Goal: Entertainment & Leisure: Consume media (video, audio)

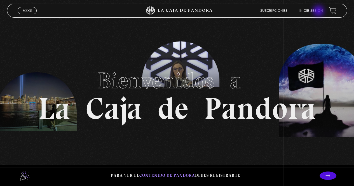
click at [319, 11] on link "Inicie sesión" at bounding box center [310, 10] width 25 height 3
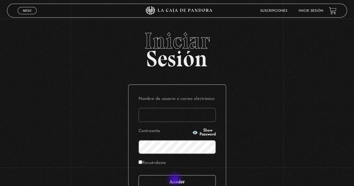
type input "Maripos@14"
click at [175, 180] on input "Acceder" at bounding box center [176, 182] width 77 height 14
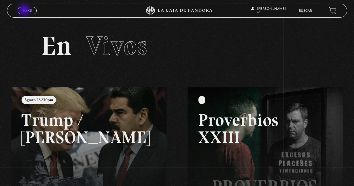
click at [25, 10] on span "Menu" at bounding box center [27, 10] width 9 height 3
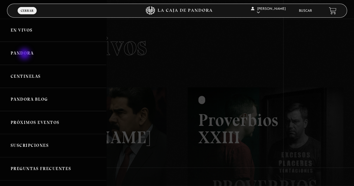
click at [25, 55] on link "Pandora" at bounding box center [53, 53] width 106 height 23
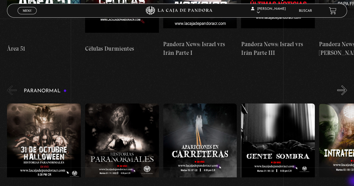
scroll to position [212, 0]
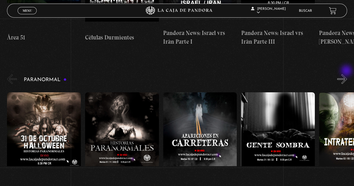
click at [347, 74] on button "»" at bounding box center [342, 79] width 10 height 10
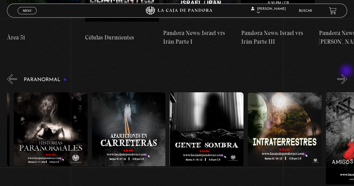
click at [347, 74] on button "»" at bounding box center [342, 79] width 10 height 10
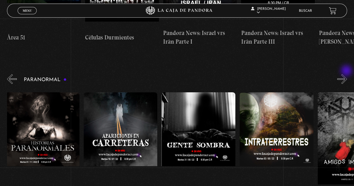
click at [347, 74] on button "»" at bounding box center [342, 79] width 10 height 10
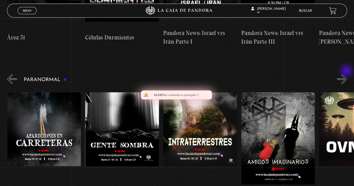
click at [347, 74] on button "»" at bounding box center [342, 79] width 10 height 10
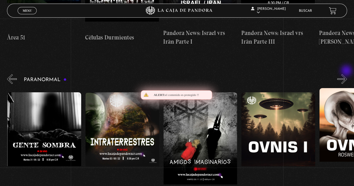
scroll to position [0, 234]
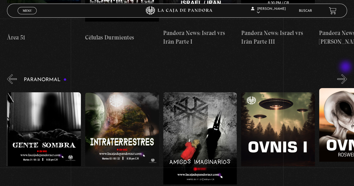
click at [346, 74] on button "»" at bounding box center [342, 79] width 10 height 10
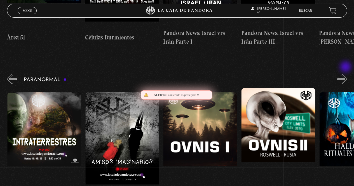
click at [346, 74] on button "»" at bounding box center [342, 79] width 10 height 10
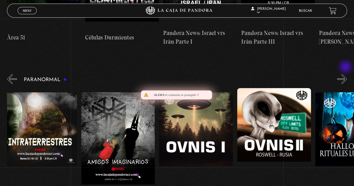
click at [346, 74] on button "»" at bounding box center [342, 79] width 10 height 10
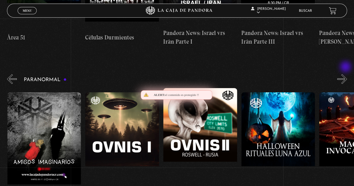
click at [346, 74] on button "»" at bounding box center [342, 79] width 10 height 10
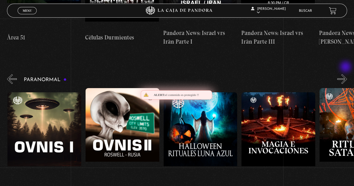
scroll to position [0, 467]
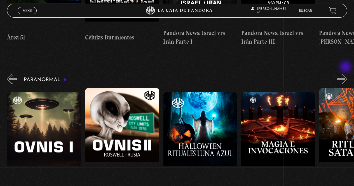
click at [346, 74] on button "»" at bounding box center [342, 79] width 10 height 10
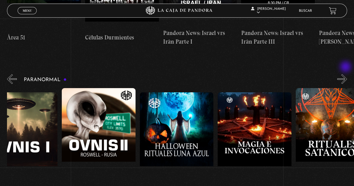
scroll to position [0, 506]
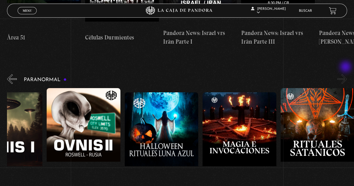
click at [346, 74] on button "»" at bounding box center [342, 79] width 10 height 10
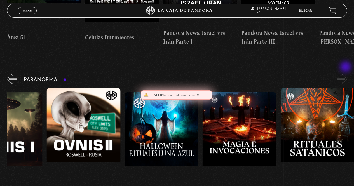
click at [346, 74] on button "»" at bounding box center [342, 79] width 10 height 10
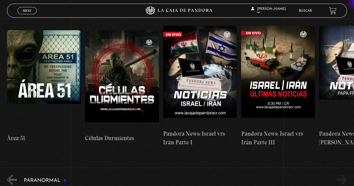
scroll to position [101, 0]
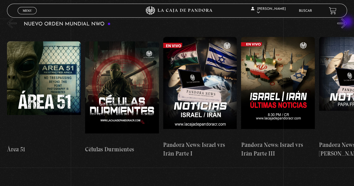
click at [347, 22] on button "»" at bounding box center [342, 23] width 10 height 10
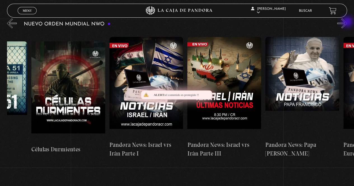
click at [347, 22] on button "»" at bounding box center [342, 23] width 10 height 10
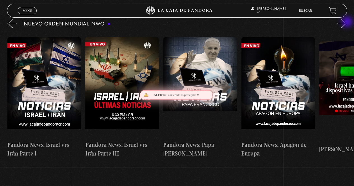
click at [347, 22] on button "»" at bounding box center [342, 23] width 10 height 10
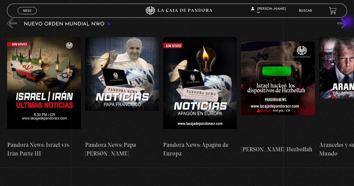
click at [347, 22] on button "»" at bounding box center [342, 23] width 10 height 10
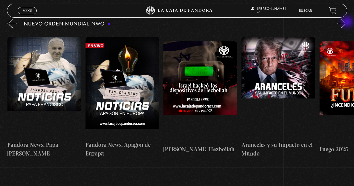
click at [347, 22] on button "»" at bounding box center [342, 23] width 10 height 10
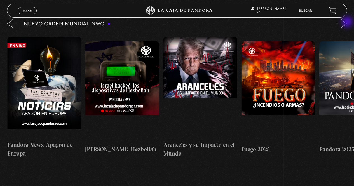
click at [347, 22] on button "»" at bounding box center [342, 23] width 10 height 10
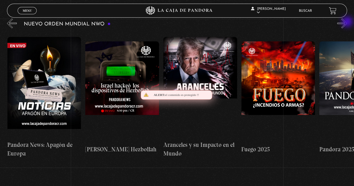
scroll to position [0, 467]
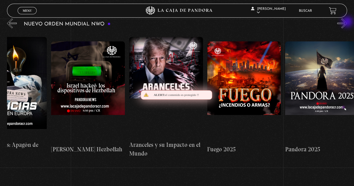
click at [347, 22] on button "»" at bounding box center [342, 23] width 10 height 10
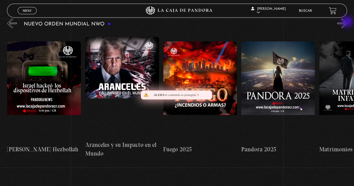
click at [347, 22] on button "»" at bounding box center [342, 23] width 10 height 10
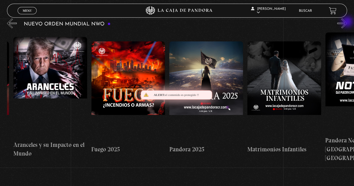
click at [347, 22] on button "»" at bounding box center [342, 23] width 10 height 10
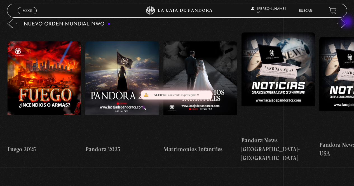
scroll to position [0, 623]
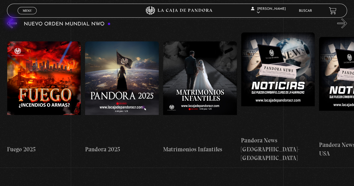
click at [12, 22] on button "«" at bounding box center [12, 23] width 10 height 10
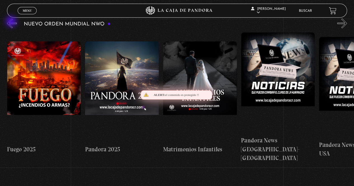
click at [12, 22] on button "«" at bounding box center [12, 23] width 10 height 10
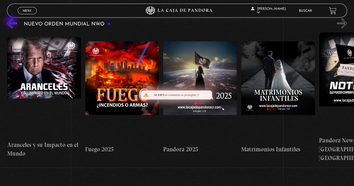
click at [12, 22] on button "«" at bounding box center [12, 23] width 10 height 10
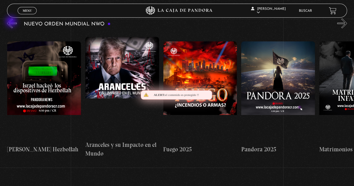
click at [12, 22] on button "«" at bounding box center [12, 23] width 10 height 10
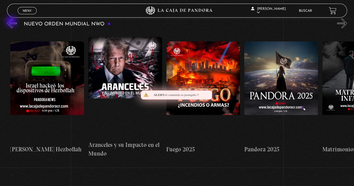
click at [12, 22] on button "«" at bounding box center [12, 23] width 10 height 10
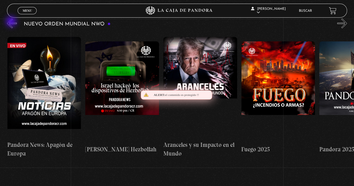
click at [12, 22] on button "«" at bounding box center [12, 23] width 10 height 10
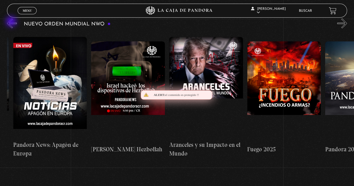
click at [12, 22] on button "«" at bounding box center [12, 23] width 10 height 10
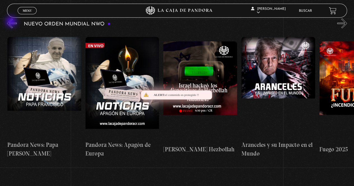
click at [12, 22] on button "«" at bounding box center [12, 23] width 10 height 10
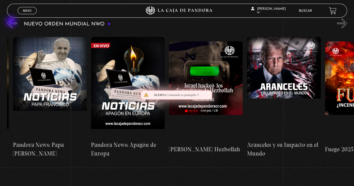
click at [12, 22] on button "«" at bounding box center [12, 23] width 10 height 10
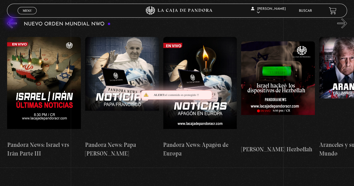
click at [12, 22] on button "«" at bounding box center [12, 23] width 10 height 10
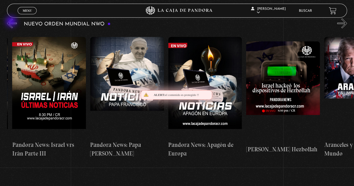
click at [12, 22] on button "«" at bounding box center [12, 23] width 10 height 10
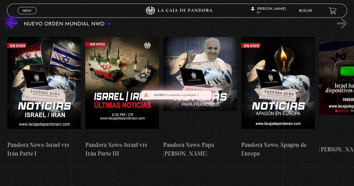
click at [12, 22] on button "«" at bounding box center [12, 23] width 10 height 10
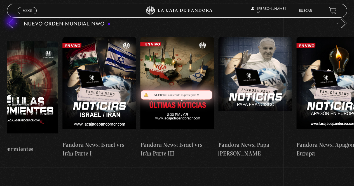
click at [12, 22] on button "«" at bounding box center [12, 23] width 10 height 10
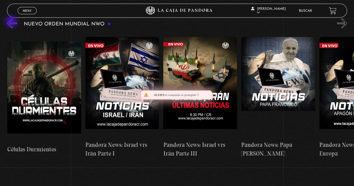
click at [12, 22] on button "«" at bounding box center [12, 23] width 10 height 10
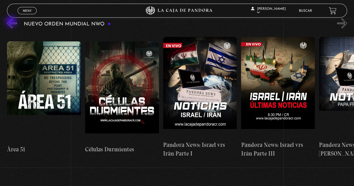
scroll to position [0, 0]
click at [12, 22] on button "«" at bounding box center [12, 23] width 10 height 10
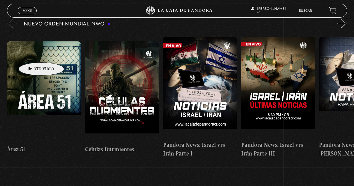
click at [32, 54] on figure at bounding box center [44, 91] width 74 height 101
